Goal: Task Accomplishment & Management: Complete application form

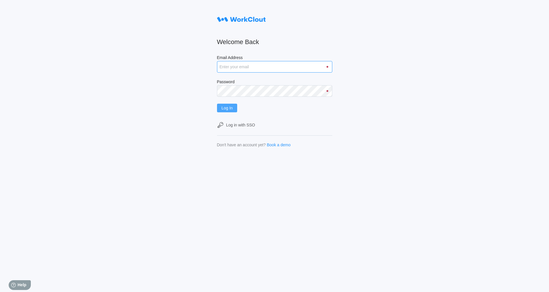
type input "[EMAIL_ADDRESS][DOMAIN_NAME]"
click at [232, 109] on span "Log In" at bounding box center [227, 108] width 11 height 4
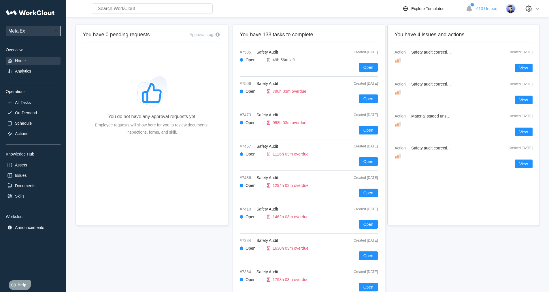
scroll to position [58, 0]
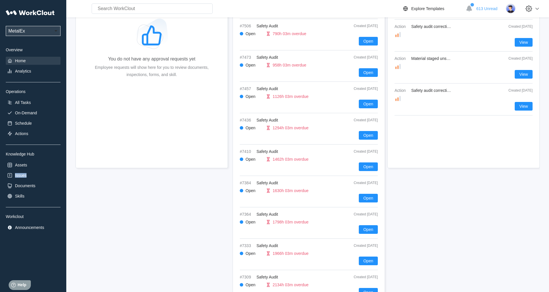
drag, startPoint x: 51, startPoint y: 170, endPoint x: 165, endPoint y: 160, distance: 114.6
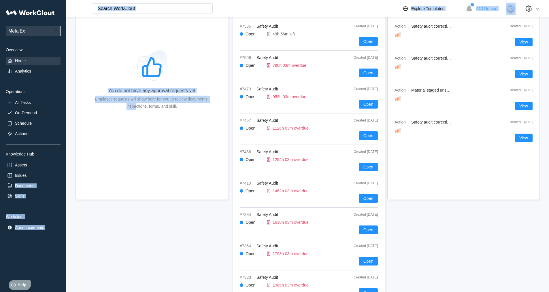
scroll to position [0, 0]
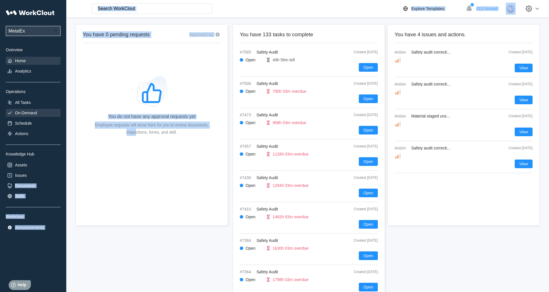
click at [27, 115] on div "On-Demand" at bounding box center [26, 113] width 22 height 5
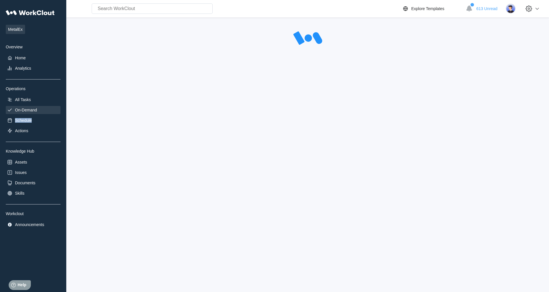
click at [27, 115] on div "MetalEx Overview Home Analytics Operations All Tasks On-Demand Schedule Actions…" at bounding box center [33, 118] width 55 height 222
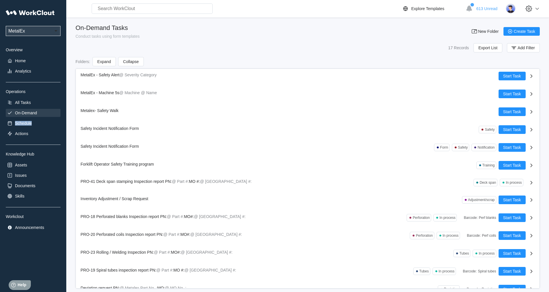
scroll to position [83, 0]
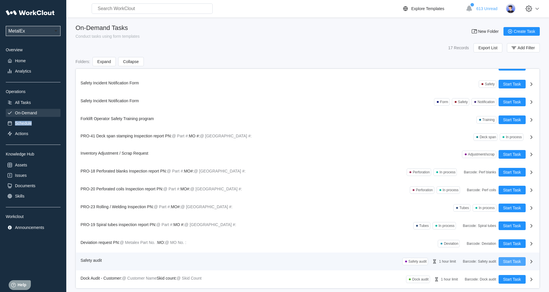
click at [504, 260] on span "Start Task" at bounding box center [513, 262] width 18 height 4
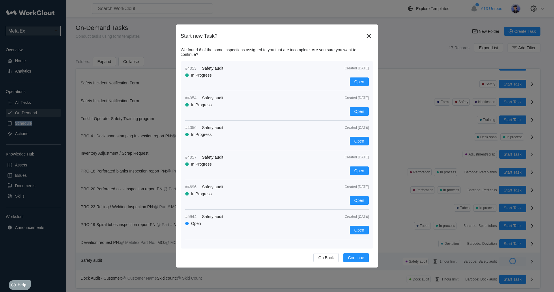
click at [503, 260] on div "Start new Task? We found 6 of the same inspections assigned to you that are inc…" at bounding box center [277, 146] width 554 height 292
click at [359, 258] on span "Continue" at bounding box center [356, 258] width 16 height 4
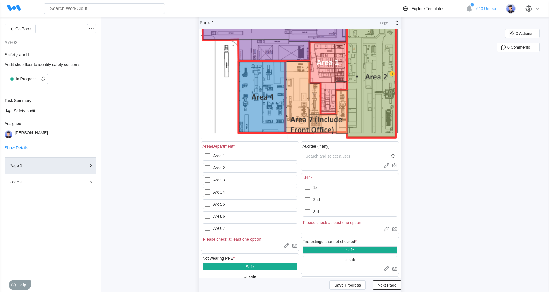
scroll to position [144, 0]
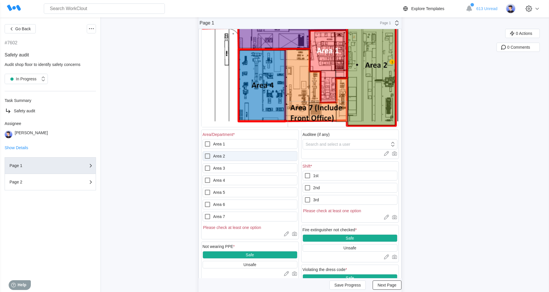
click at [209, 158] on icon at bounding box center [207, 156] width 7 height 7
click at [205, 153] on 2 "Area 2" at bounding box center [204, 153] width 0 height 0
checkbox 2 "true"
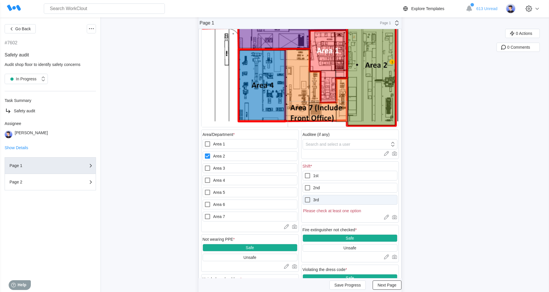
click at [308, 200] on icon at bounding box center [307, 200] width 7 height 7
click at [305, 197] on input "3rd" at bounding box center [304, 197] width 0 height 0
checkbox input "true"
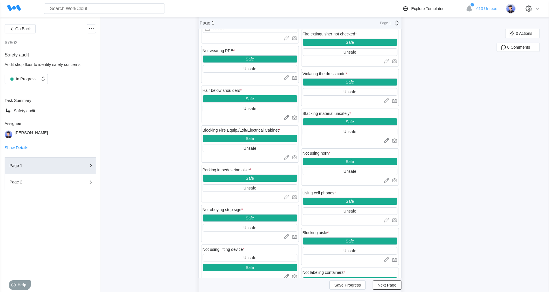
scroll to position [346, 0]
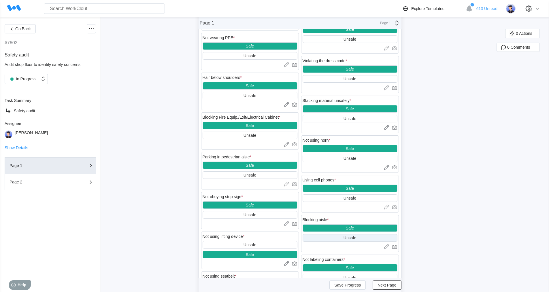
click at [357, 238] on div "Unsafe" at bounding box center [350, 238] width 13 height 5
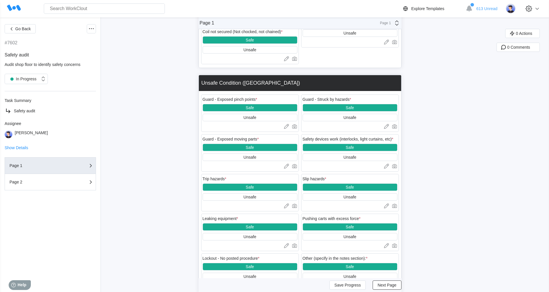
scroll to position [779, 0]
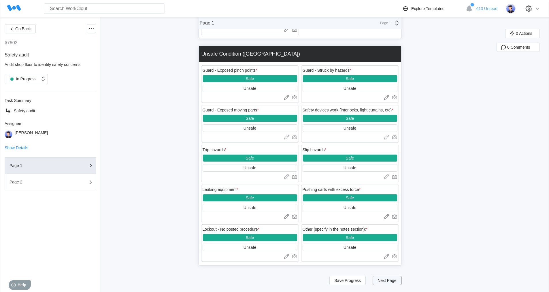
click at [391, 282] on span "Next Page" at bounding box center [387, 281] width 19 height 4
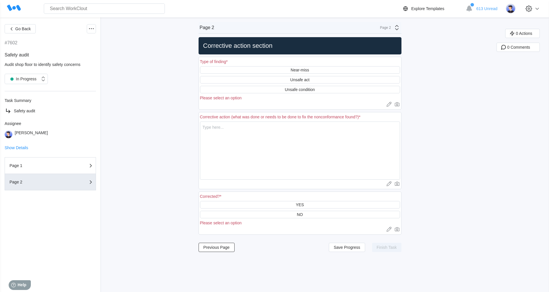
scroll to position [0, 0]
click at [305, 90] on div "Unsafe condition" at bounding box center [300, 89] width 30 height 5
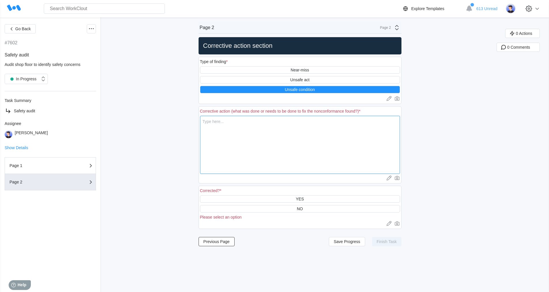
click at [227, 125] on textarea at bounding box center [300, 145] width 200 height 58
type textarea "i"
type textarea "x"
type textarea "i"
type textarea "x"
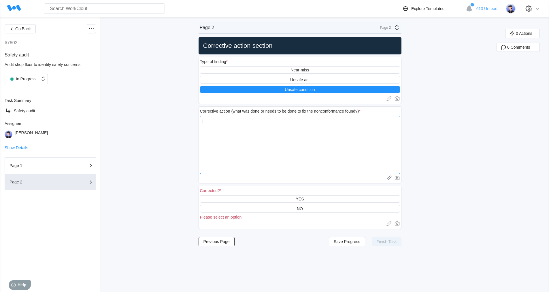
type textarea "i f"
type textarea "x"
type textarea "i fo"
type textarea "x"
type textarea "i fou"
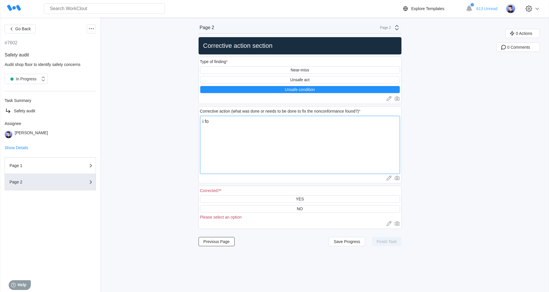
type textarea "x"
type textarea "i foun"
type textarea "x"
type textarea "i found"
type textarea "x"
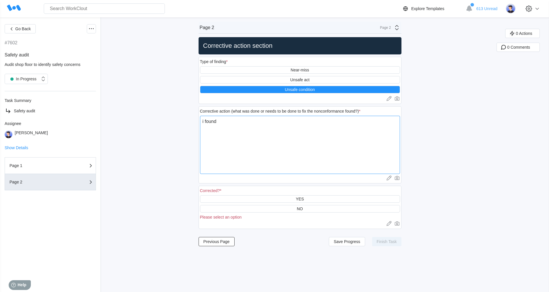
type textarea "i found"
type textarea "x"
type textarea "i found s"
type textarea "x"
type textarea "i found so"
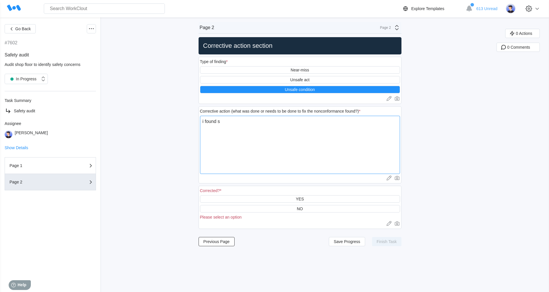
type textarea "x"
type textarea "i found som"
type textarea "x"
type textarea "i found some"
type textarea "x"
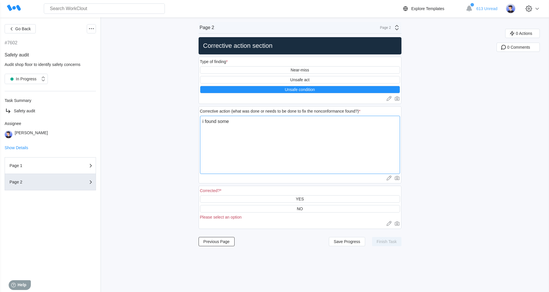
type textarea "i found some"
type textarea "x"
type textarea "i found some c"
type textarea "x"
type textarea "i found some co"
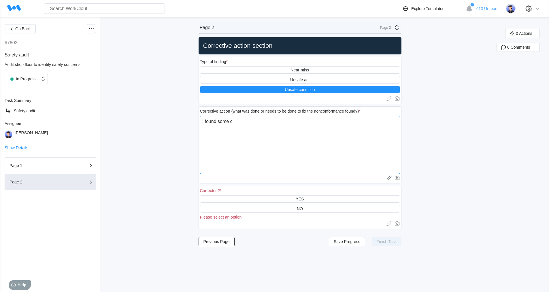
type textarea "x"
type textarea "i found some coi"
type textarea "x"
type textarea "i found some coil"
type textarea "x"
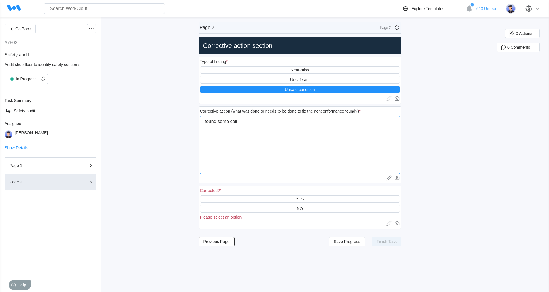
type textarea "i found some coils"
type textarea "x"
type textarea "i found some coils"
type textarea "x"
type textarea "i found some coils c"
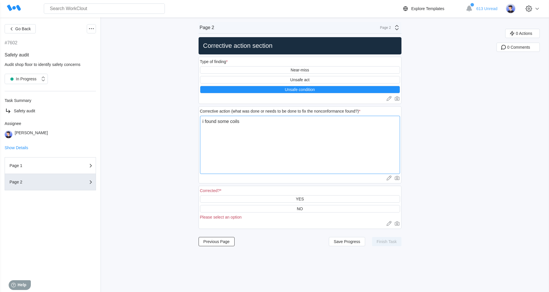
type textarea "x"
type textarea "i found some coils cl"
type textarea "x"
type textarea "i found some coils clo"
type textarea "x"
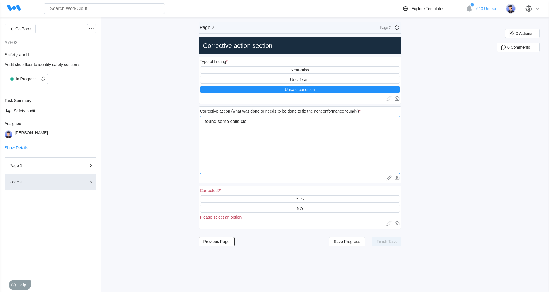
type textarea "i found some coils clos"
type textarea "x"
type textarea "i found some coils close"
type textarea "x"
type textarea "i found some coils close"
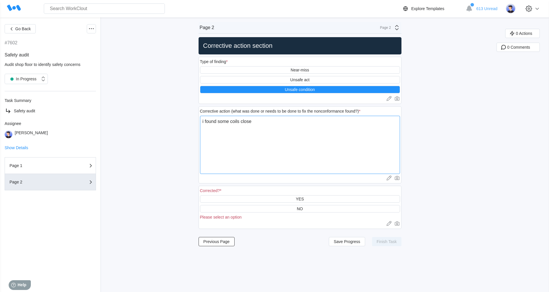
type textarea "x"
type textarea "i found some coils close t"
type textarea "x"
type textarea "i found some coils close to"
type textarea "x"
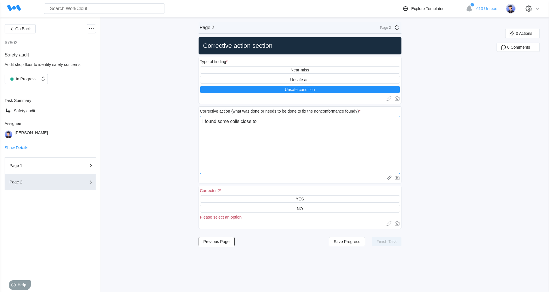
type textarea "i found some coils close to"
type textarea "x"
type textarea "i found some coils close to t"
type textarea "x"
type textarea "i found some coils close to th"
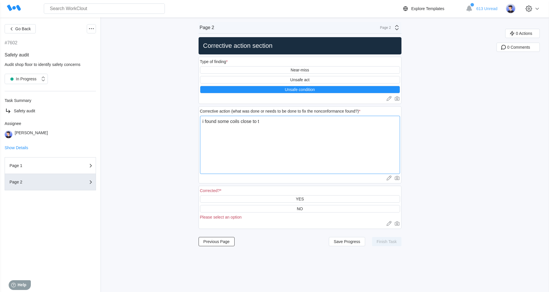
type textarea "x"
type textarea "i found some coils close to the"
type textarea "x"
type textarea "i found some coils close to the"
type textarea "x"
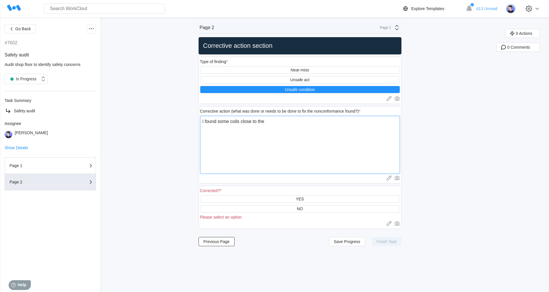
type textarea "i found some coils close to the l"
type textarea "x"
type textarea "i found some coils close to the la"
type textarea "x"
type textarea "i found some coils close to the las"
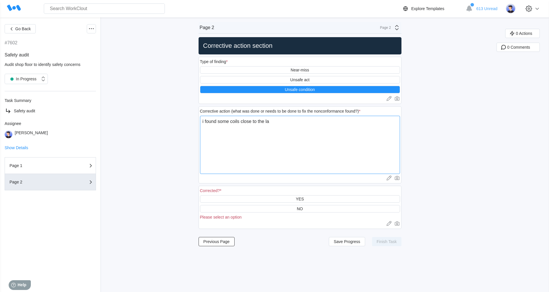
type textarea "x"
type textarea "i found some coils close to the lase"
type textarea "x"
type textarea "i found some coils close to the laser"
type textarea "x"
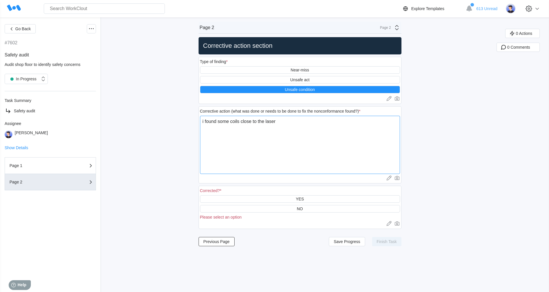
type textarea "i found some coils close to the laser"
type textarea "x"
type textarea "i found some coils close to the laser 1"
type textarea "x"
type textarea "i found some coils close to the laser 19"
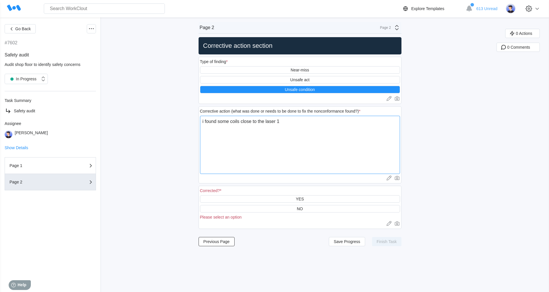
type textarea "x"
type textarea "i found some coils close to the laser 190"
type textarea "x"
type textarea "i found some coils close to the laser 190"
type textarea "x"
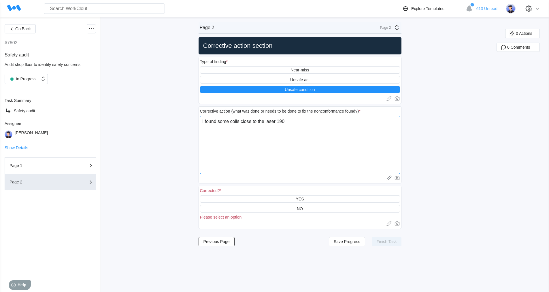
type textarea "i found some coils close to the laser 190 ,"
type textarea "x"
type textarea "i found some coils close to the laser 190 ,"
type textarea "x"
type textarea "i found some coils close to the laser 190 , b"
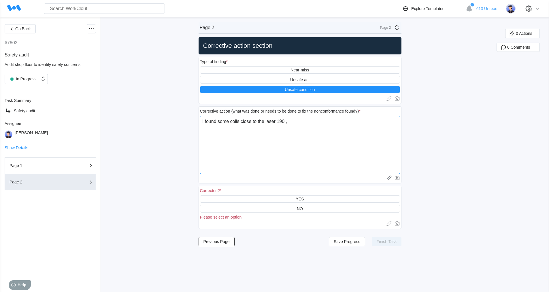
type textarea "x"
type textarea "i found some coils close to the laser 190 , bl"
type textarea "x"
type textarea "i found some coils close to the laser 190 , blo"
type textarea "x"
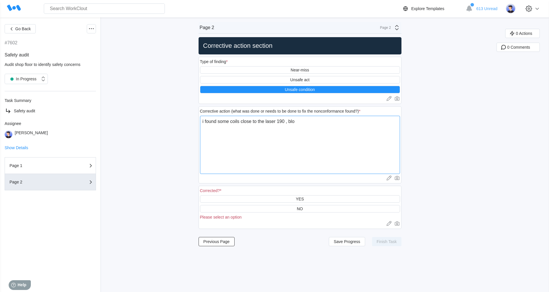
type textarea "i found some coils close to the laser 190 , bloc"
type textarea "x"
type textarea "i found some coils close to the laser 190 , block"
type textarea "x"
type textarea "i found some coils close to the laser 190 , blocki"
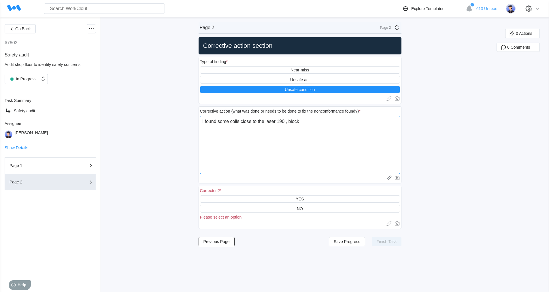
type textarea "x"
type textarea "i found some coils close to the laser 190 , blockin"
type textarea "x"
type textarea "i found some coils close to the laser 190 , blocking"
type textarea "x"
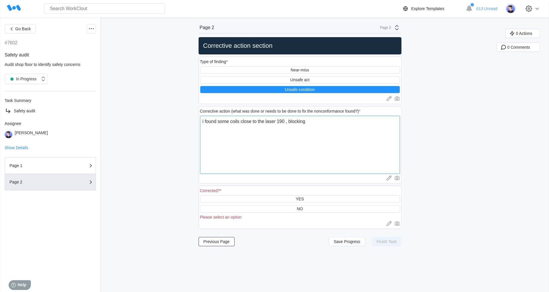
type textarea "i found some coils close to the laser 190 , blocking"
type textarea "x"
type textarea "i found some coils close to the laser 190 , blocking t"
type textarea "x"
type textarea "i found some coils close to the laser 190 , blocking th"
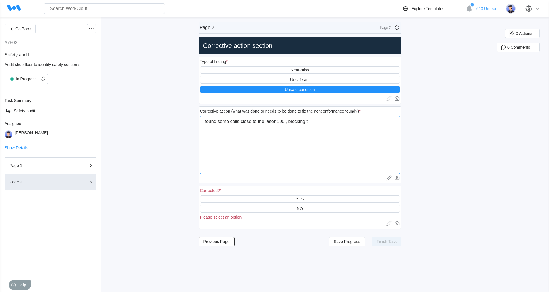
type textarea "x"
type textarea "i found some coils close to the laser 190 , blocking the"
type textarea "x"
type textarea "i found some coils close to the laser 190 , blocking the"
type textarea "x"
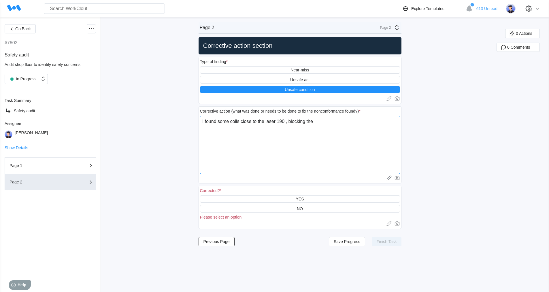
type textarea "i found some coils close to the laser 190 , blocking the w"
type textarea "x"
type textarea "i found some coils close to the laser 190 , blocking the wa"
type textarea "x"
type textarea "i found some coils close to the laser 190 , blocking the wal"
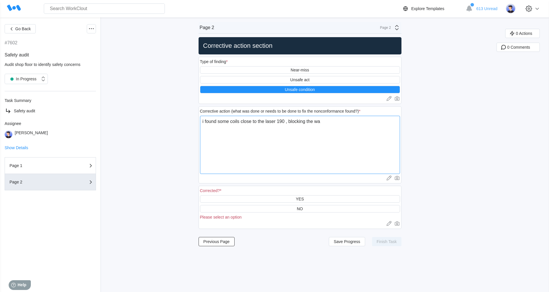
type textarea "x"
type textarea "i found some coils close to the laser 190 , blocking the walk"
type textarea "x"
type textarea "i found some coils close to the laser 190 , blocking the walk"
type textarea "x"
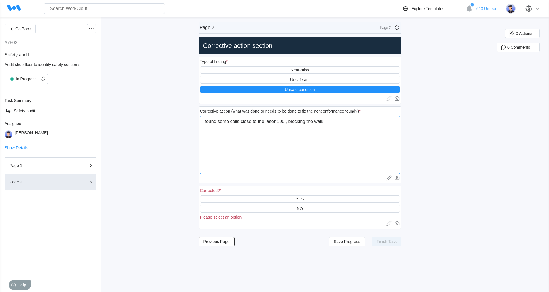
type textarea "i found some coils close to the laser 190 , blocking the walk"
type textarea "x"
type textarea "i found some coils close to the laser 190 , blocking the walk w"
type textarea "x"
type textarea "i found some coils close to the laser 190 , blocking the walk wa"
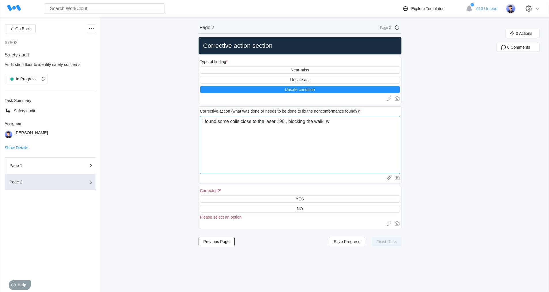
type textarea "x"
type textarea "i found some coils close to the laser 190 , blocking the walk way"
type textarea "x"
type textarea "i found some coils close to the laser 190 , blocking the walk way,"
type textarea "x"
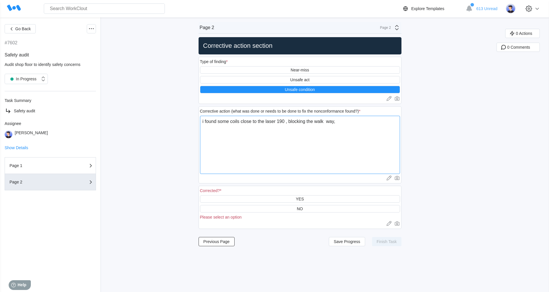
type textarea "i found some coils close to the laser 190 , blocking the walk way,"
type textarea "x"
type textarea "i found some coils close to the laser 190 , blocking the walk way, i"
type textarea "x"
type textarea "i found some coils close to the laser 190 , blocking the walk way, i"
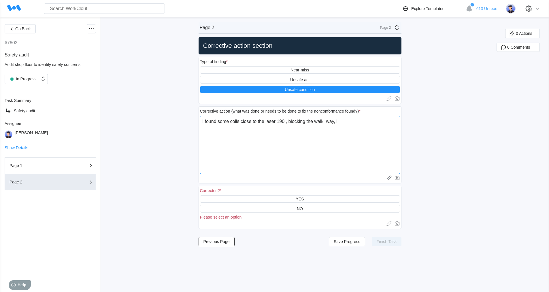
type textarea "x"
type textarea "i found some coils close to the laser 190 , blocking the walk way, i p"
type textarea "x"
type textarea "i found some coils close to the laser 190 , blocking the walk way, i pu"
type textarea "x"
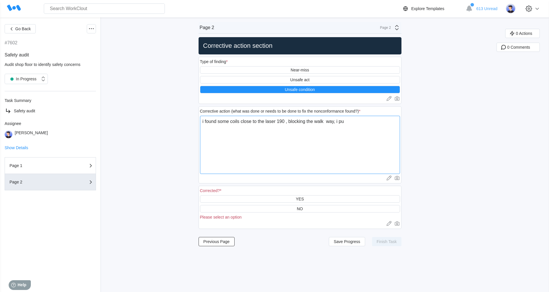
type textarea "i found some coils close to the laser 190 , blocking the walk way, i put"
type textarea "x"
type textarea "i found some coils close to the laser 190 , blocking the walk way, i put"
type textarea "x"
type textarea "i found some coils close to the laser 190 , blocking the walk way, i put t"
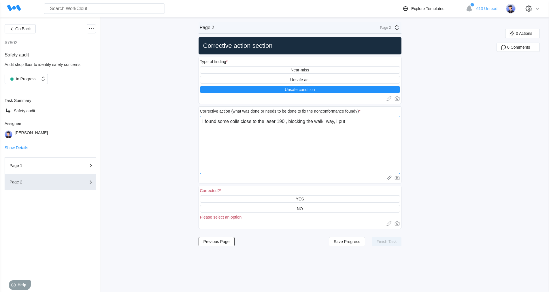
type textarea "x"
type textarea "i found some coils close to the laser 190 , blocking the walk way, i put th"
type textarea "x"
type textarea "i found some coils close to the laser 190 , blocking the walk way, i put the"
type textarea "x"
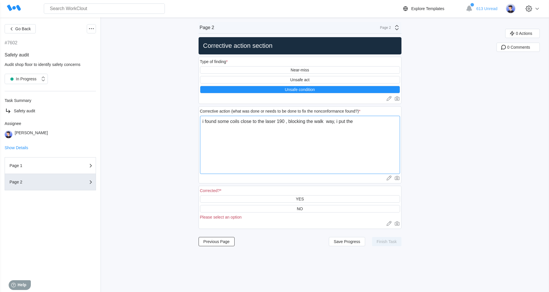
type textarea "i found some coils close to the laser 190 , blocking the walk way, i put the"
type textarea "x"
type textarea "i found some coils close to the laser 190 , blocking the walk way, i put the m"
type textarea "x"
type textarea "i found some coils close to the laser 190 , blocking the walk way, i put the ma"
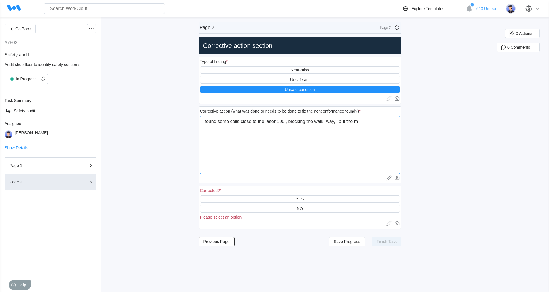
type textarea "x"
type textarea "i found some coils close to the laser 190 , blocking the walk way, i put the mat"
type textarea "x"
type textarea "i found some coils close to the laser 190 , blocking the walk way, i put the ma…"
type textarea "x"
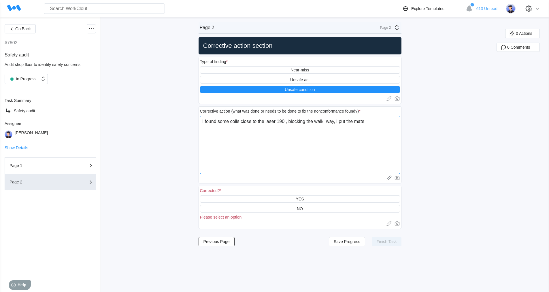
type textarea "i found some coils close to the laser 190 , blocking the walk way, i put the ma…"
type textarea "x"
type textarea "i found some coils close to the laser 190 , blocking the walk way, i put the ma…"
type textarea "x"
type textarea "i found some coils close to the laser 190 , blocking the walk way, i put the ma…"
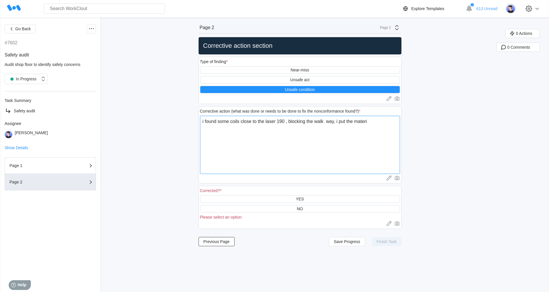
type textarea "x"
type textarea "i found some coils close to the laser 190 , blocking the walk way, i put the ma…"
type textarea "x"
type textarea "i found some coils close to the laser 190 , blocking the walk way, i put the ma…"
type textarea "x"
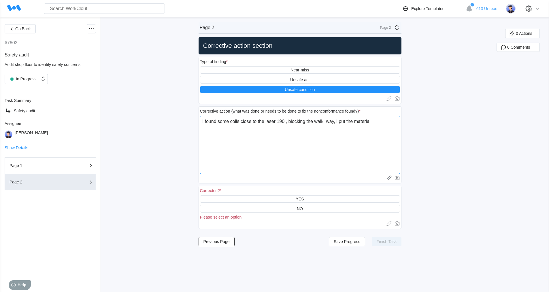
type textarea "i found some coils close to the laser 190 , blocking the walk way, i put the ma…"
type textarea "x"
type textarea "i found some coils close to the laser 190 , blocking the walk way, i put the ma…"
type textarea "x"
type textarea "i found some coils close to the laser 190 , blocking the walk way, i put the ma…"
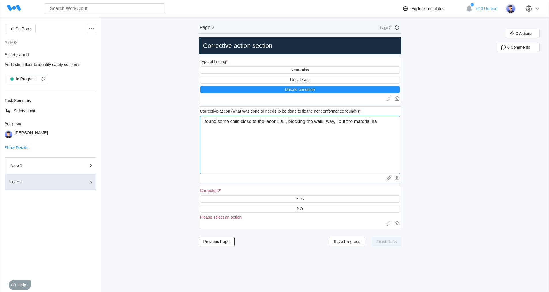
type textarea "x"
type textarea "i found some coils close to the laser 190 , blocking the walk way, i put the ma…"
type textarea "x"
type textarea "i found some coils close to the laser 190 , blocking the walk way, i put the ma…"
type textarea "x"
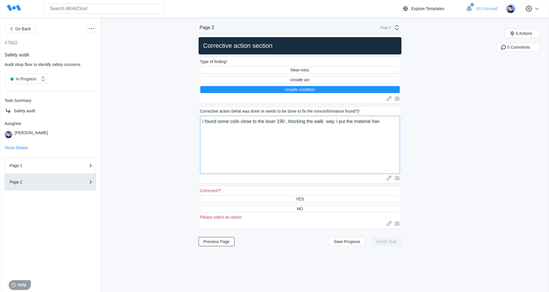
type textarea "i found some coils close to the laser 190 , blocking the walk way, i put the ma…"
type textarea "x"
type textarea "i found some coils close to the laser 190 , blocking the walk way, i put the ma…"
type textarea "x"
type textarea "i found some coils close to the laser 190 , blocking the walk way, i put the ma…"
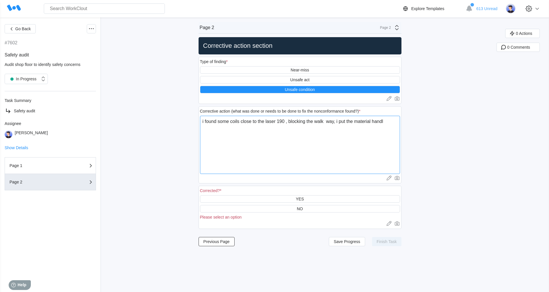
type textarea "x"
type textarea "i found some coils close to the laser 190 , blocking the walk way, i put the ma…"
type textarea "x"
type textarea "i found some coils close to the laser 190 , blocking the walk way, i put the ma…"
type textarea "x"
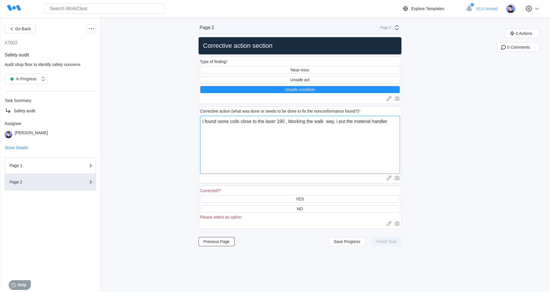
type textarea "i found some coils close to the laser 190 , blocking the walk way, i put the ma…"
type textarea "x"
type textarea "i found some coils close to the laser 190 , blocking the walk way, i put the ma…"
type textarea "x"
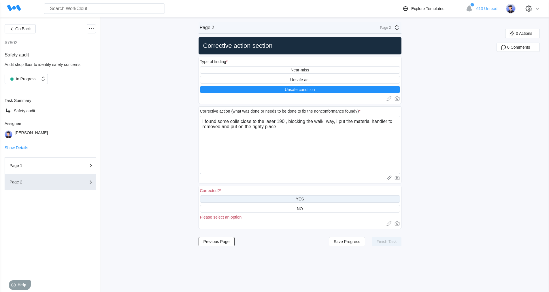
click at [302, 199] on div "YES" at bounding box center [300, 199] width 8 height 5
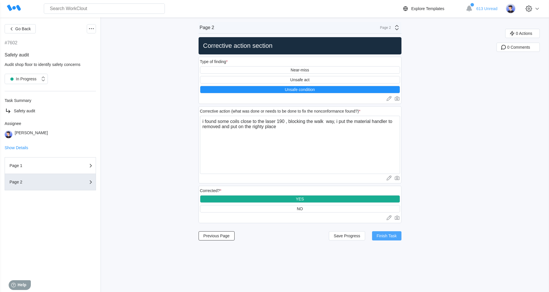
click at [387, 236] on span "Finish Task" at bounding box center [387, 236] width 20 height 4
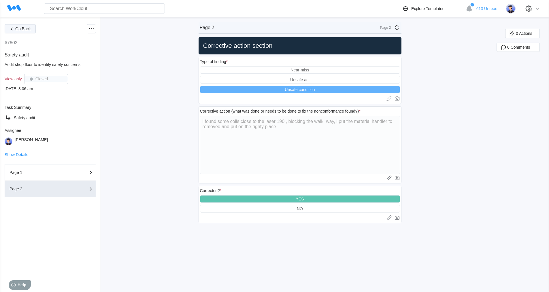
click at [15, 29] on span "Go Back" at bounding box center [23, 29] width 16 height 4
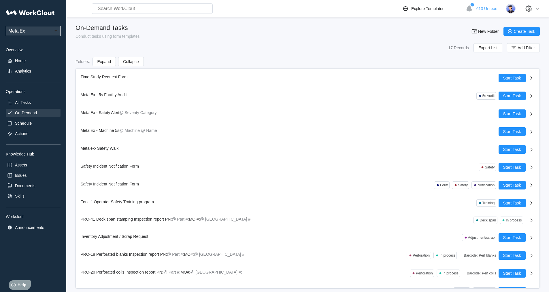
scroll to position [83, 0]
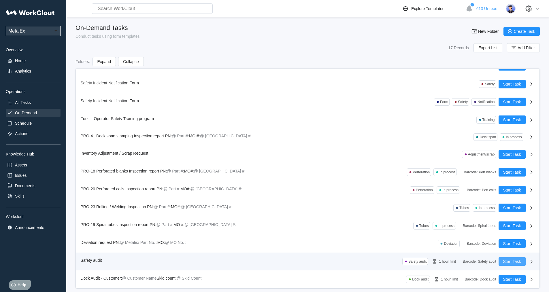
click at [507, 262] on span "Start Task" at bounding box center [513, 262] width 18 height 4
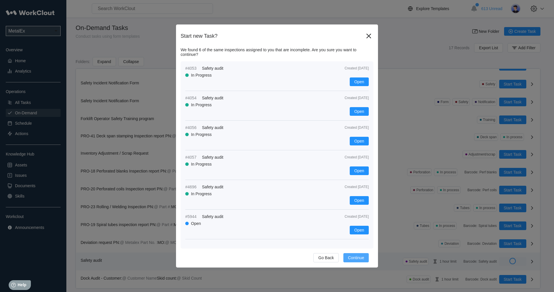
click at [357, 260] on span "Continue" at bounding box center [356, 258] width 16 height 4
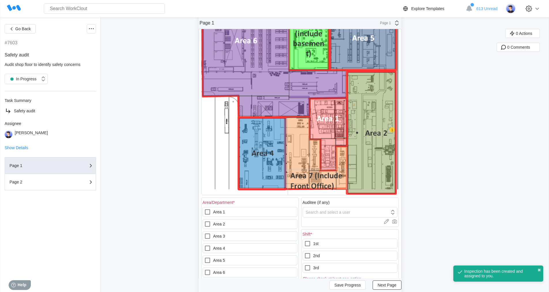
scroll to position [87, 0]
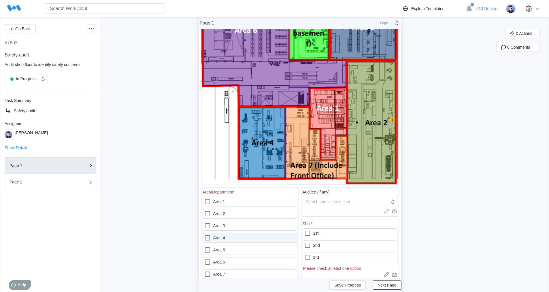
click at [210, 239] on icon at bounding box center [207, 238] width 7 height 7
click at [205, 235] on 4 "Area 4" at bounding box center [204, 235] width 0 height 0
click at [310, 256] on icon at bounding box center [307, 257] width 7 height 7
click at [305, 255] on input "3rd" at bounding box center [304, 254] width 0 height 0
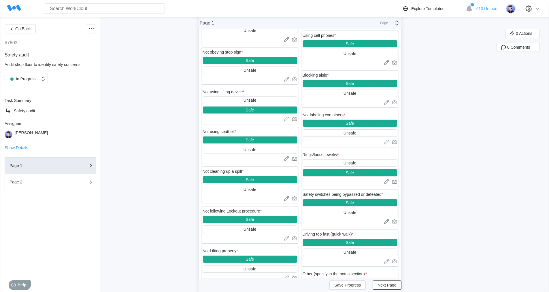
scroll to position [577, 0]
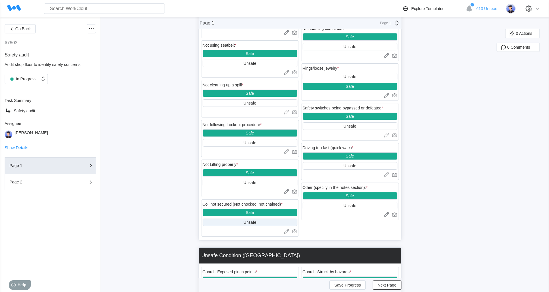
click at [256, 223] on div "Unsafe" at bounding box center [250, 222] width 13 height 5
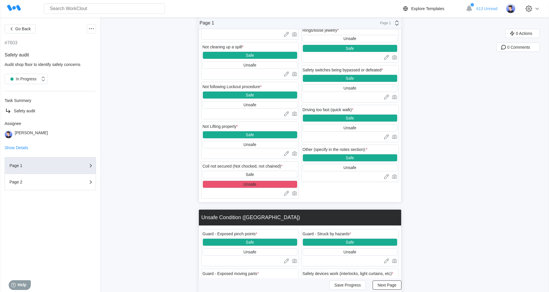
scroll to position [606, 0]
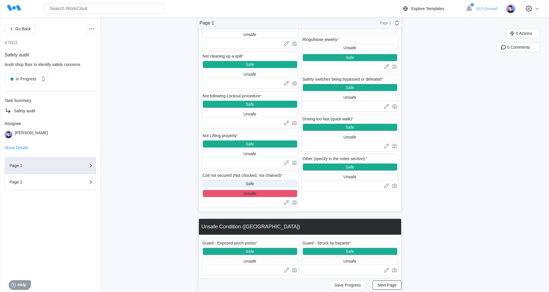
click at [269, 185] on div "Safe" at bounding box center [250, 183] width 95 height 7
click at [256, 194] on div "Unsafe" at bounding box center [250, 194] width 13 height 5
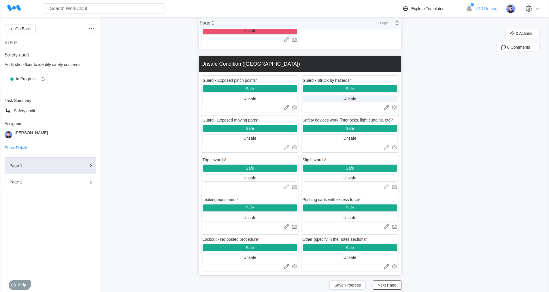
scroll to position [779, 0]
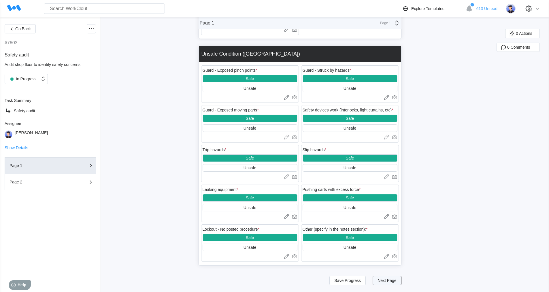
click at [382, 280] on span "Next Page" at bounding box center [387, 281] width 19 height 4
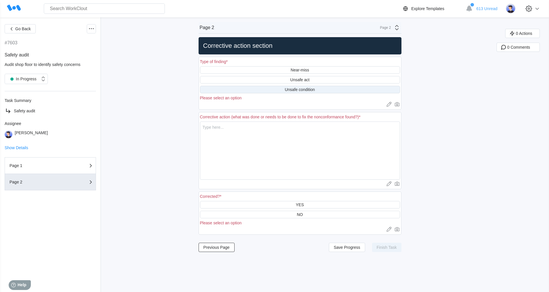
click at [308, 88] on div "Unsafe condition" at bounding box center [300, 89] width 30 height 5
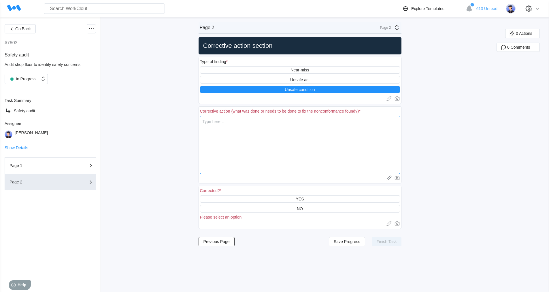
click at [225, 123] on textarea at bounding box center [300, 145] width 200 height 58
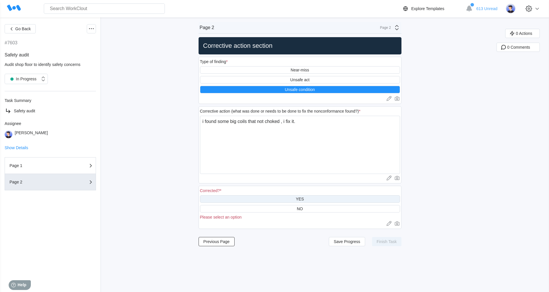
click at [304, 199] on div "YES" at bounding box center [300, 199] width 8 height 5
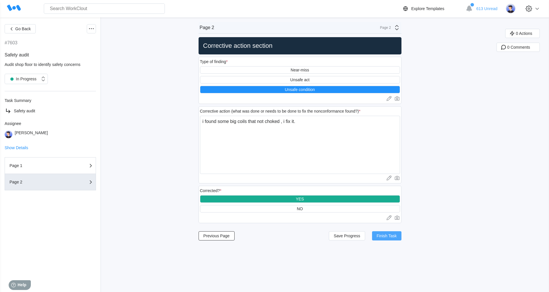
click at [386, 236] on span "Finish Task" at bounding box center [387, 236] width 20 height 4
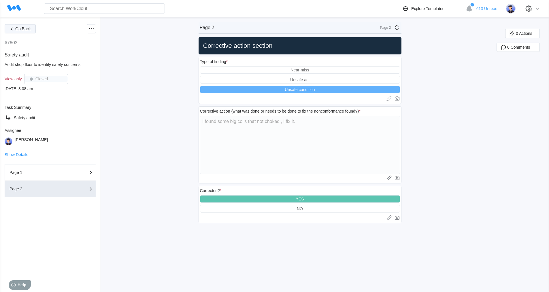
click at [18, 27] on span "Go Back" at bounding box center [23, 29] width 16 height 4
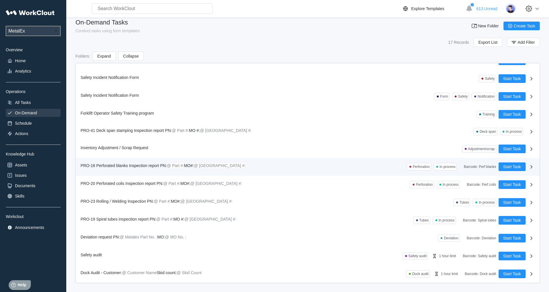
scroll to position [8, 0]
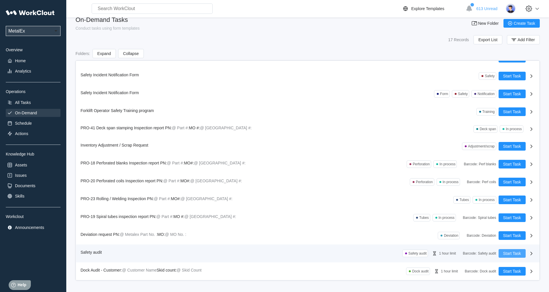
click at [505, 252] on span "Start Task" at bounding box center [513, 254] width 18 height 4
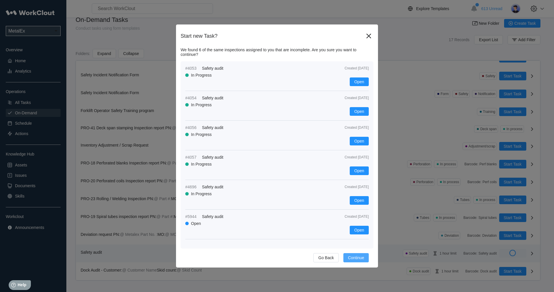
click at [360, 257] on span "Continue" at bounding box center [356, 258] width 16 height 4
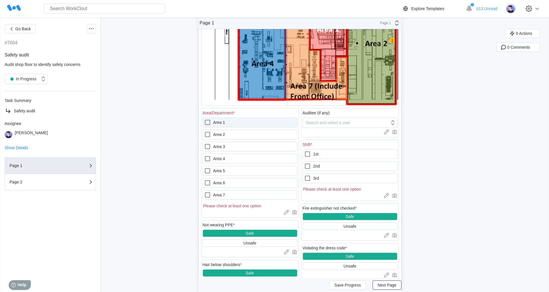
scroll to position [173, 0]
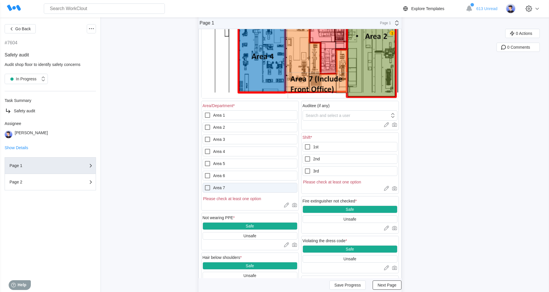
click at [208, 188] on icon at bounding box center [207, 188] width 7 height 7
click at [205, 185] on 7 "Area 7" at bounding box center [204, 185] width 0 height 0
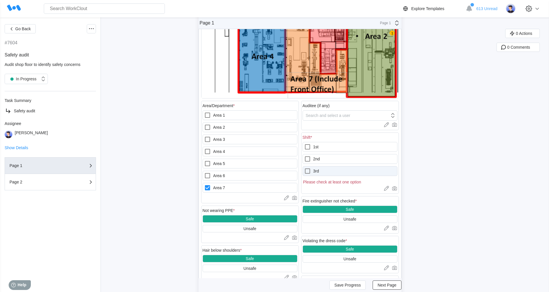
click at [310, 172] on icon at bounding box center [307, 171] width 7 height 7
click at [305, 168] on input "3rd" at bounding box center [304, 168] width 0 height 0
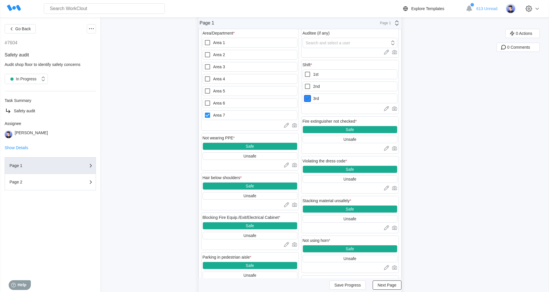
scroll to position [260, 0]
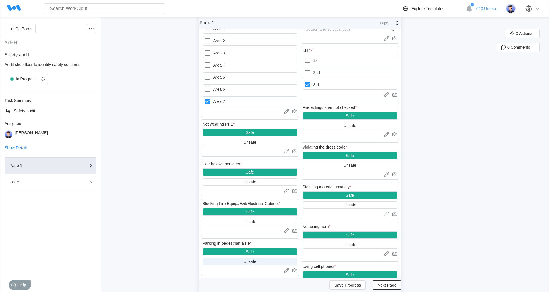
click at [255, 263] on div "Unsafe" at bounding box center [250, 262] width 13 height 5
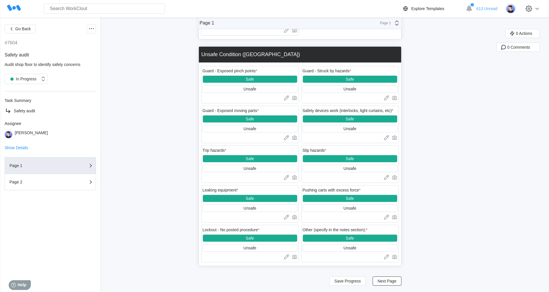
scroll to position [779, 0]
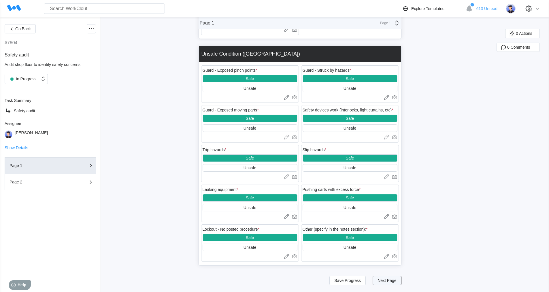
click at [386, 281] on span "Next Page" at bounding box center [387, 281] width 19 height 4
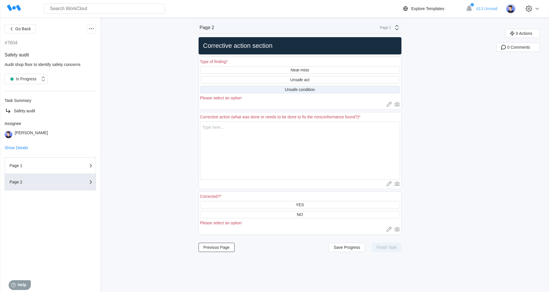
click at [307, 89] on div "Unsafe condition" at bounding box center [300, 89] width 30 height 5
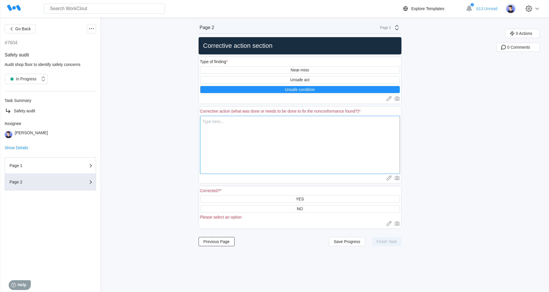
click at [224, 126] on textarea at bounding box center [300, 145] width 200 height 58
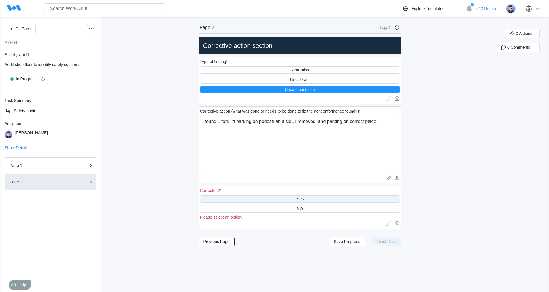
click at [303, 200] on div "YES" at bounding box center [300, 199] width 8 height 5
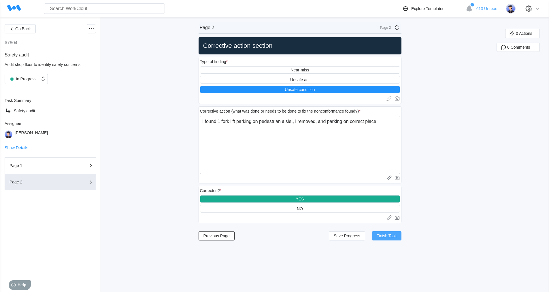
click at [387, 233] on button "Finish Task" at bounding box center [386, 236] width 29 height 9
